Goal: Information Seeking & Learning: Learn about a topic

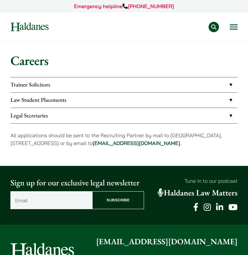
click at [59, 99] on link "Law Student Placements" at bounding box center [123, 100] width 227 height 15
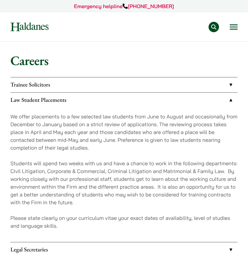
click at [236, 30] on button "Open menu" at bounding box center [233, 26] width 8 height 5
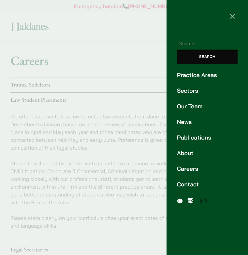
click at [196, 104] on link "Our Team" at bounding box center [207, 106] width 61 height 9
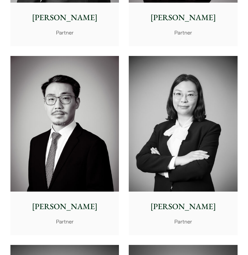
scroll to position [1218, 0]
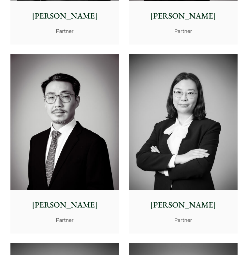
click at [194, 202] on p "[PERSON_NAME]" at bounding box center [182, 205] width 99 height 12
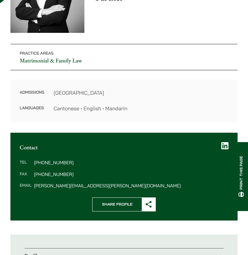
scroll to position [206, 0]
